Goal: Task Accomplishment & Management: Manage account settings

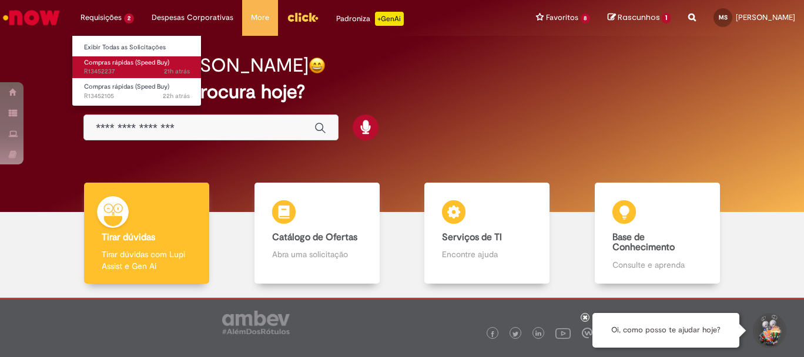
click at [136, 71] on span "21h atrás 21 horas atrás R13452237" at bounding box center [137, 71] width 106 height 9
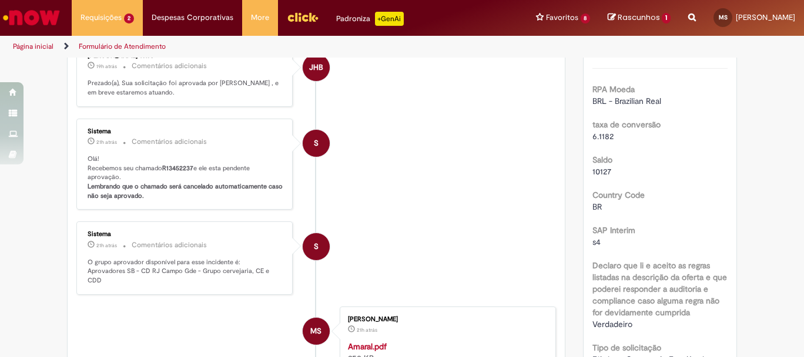
scroll to position [118, 0]
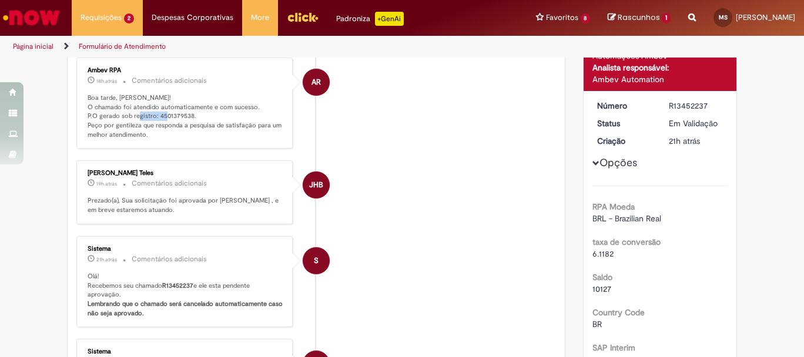
drag, startPoint x: 153, startPoint y: 115, endPoint x: 188, endPoint y: 114, distance: 34.7
click at [188, 114] on p "Boa tarde, [PERSON_NAME]! O chamado foi atendido automaticamente e com sucesso.…" at bounding box center [186, 116] width 196 height 46
copy p "4501379538"
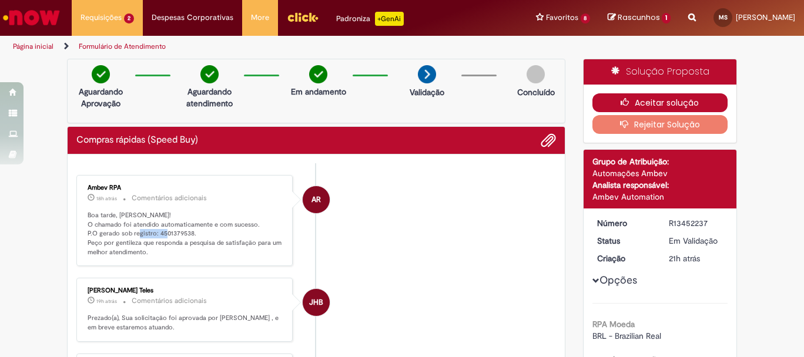
click at [620, 98] on icon "button" at bounding box center [627, 102] width 14 height 8
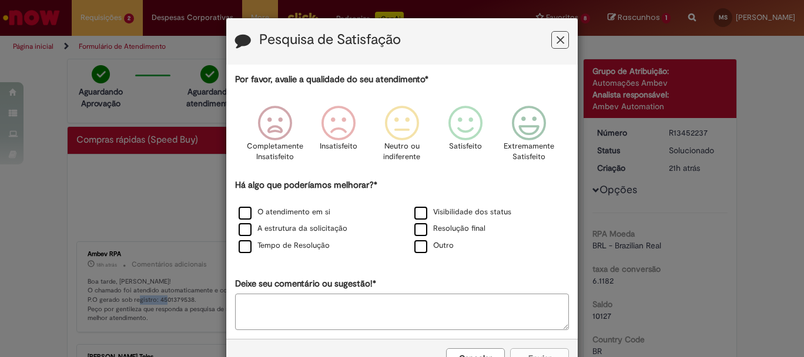
click at [559, 44] on icon "Feedback" at bounding box center [560, 40] width 8 height 12
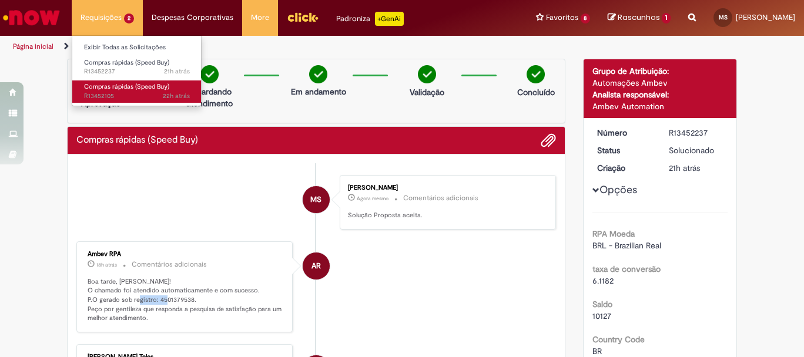
click at [128, 92] on span "22h atrás 22 horas atrás R13452105" at bounding box center [137, 96] width 106 height 9
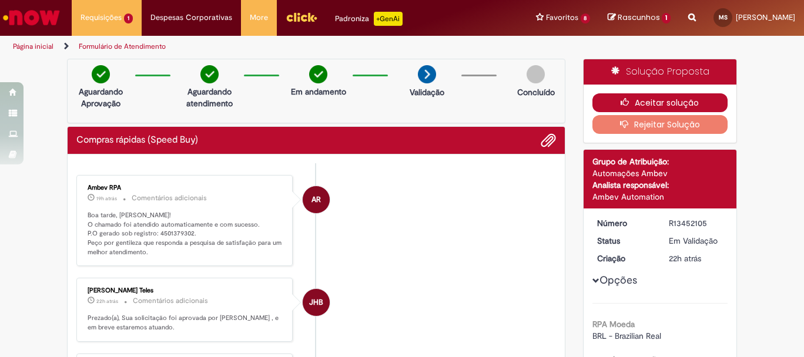
click at [605, 96] on button "Aceitar solução" at bounding box center [660, 102] width 136 height 19
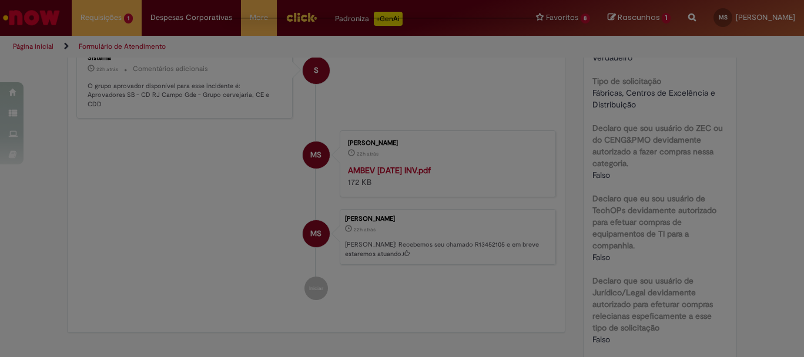
scroll to position [470, 0]
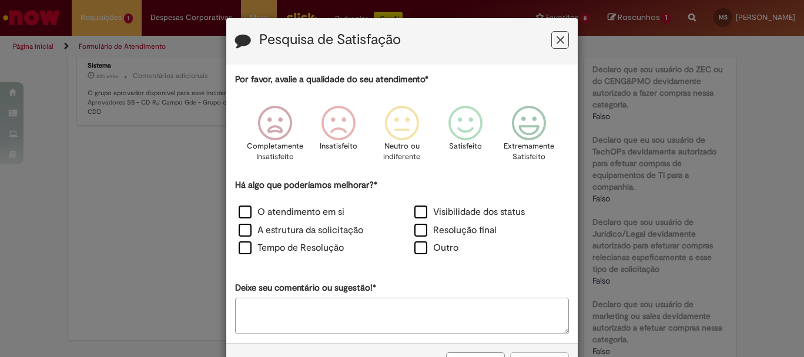
click at [556, 38] on icon "Feedback" at bounding box center [560, 40] width 8 height 12
